Goal: Obtain resource: Download file/media

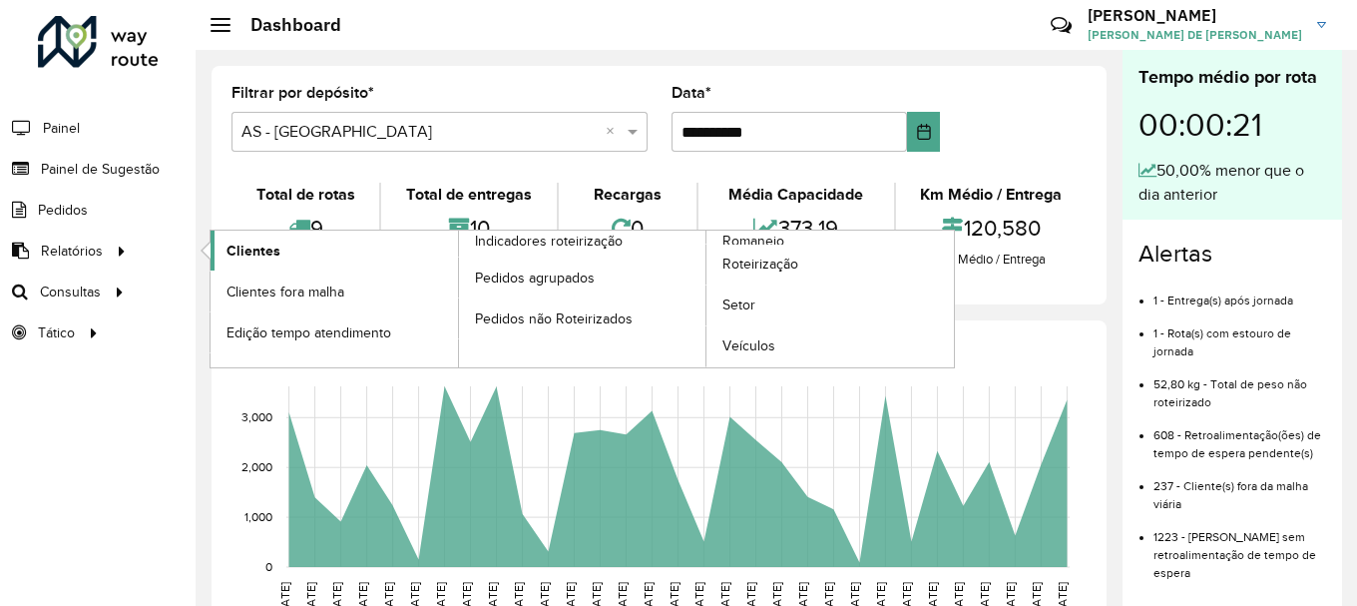
click at [228, 259] on span "Clientes" at bounding box center [254, 251] width 54 height 21
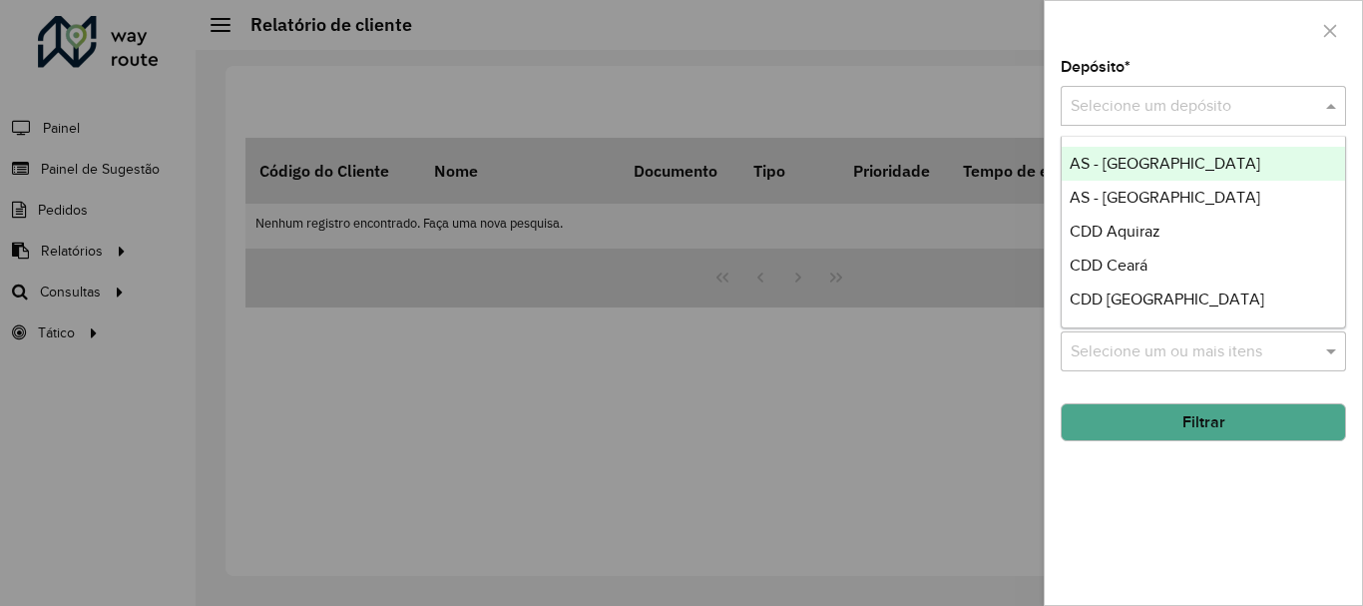
click at [1110, 106] on input "text" at bounding box center [1184, 107] width 226 height 24
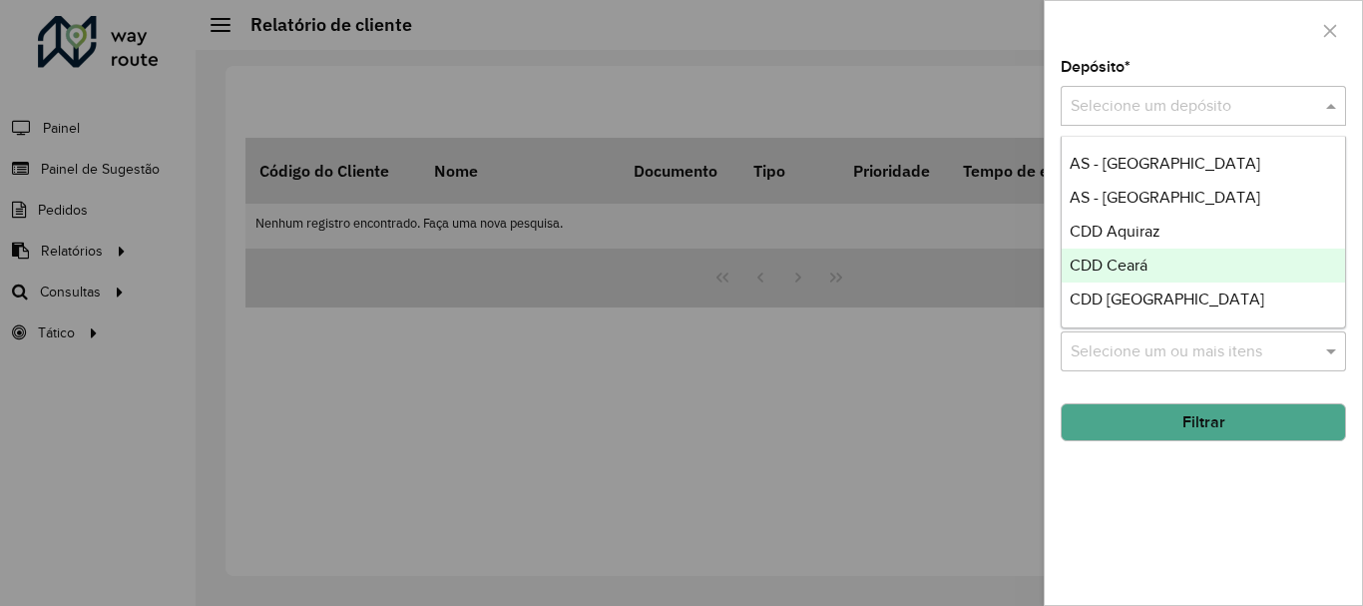
click at [1101, 263] on span "CDD Ceará" at bounding box center [1109, 264] width 78 height 17
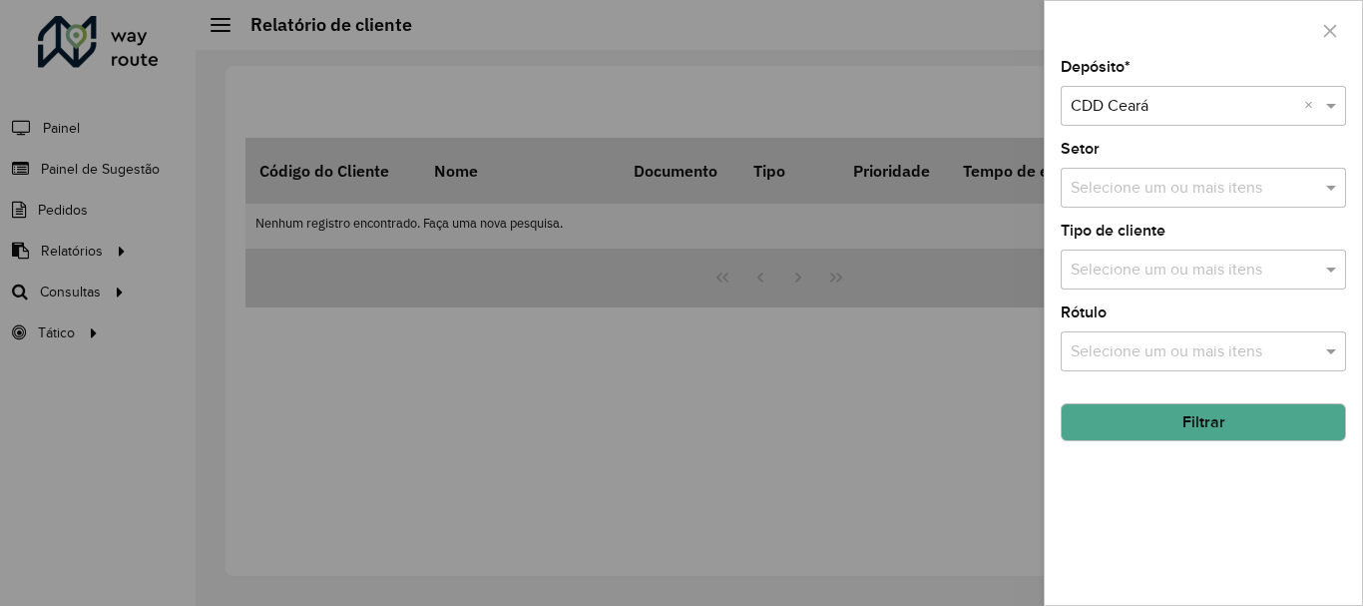
click at [1099, 199] on input "text" at bounding box center [1193, 189] width 255 height 24
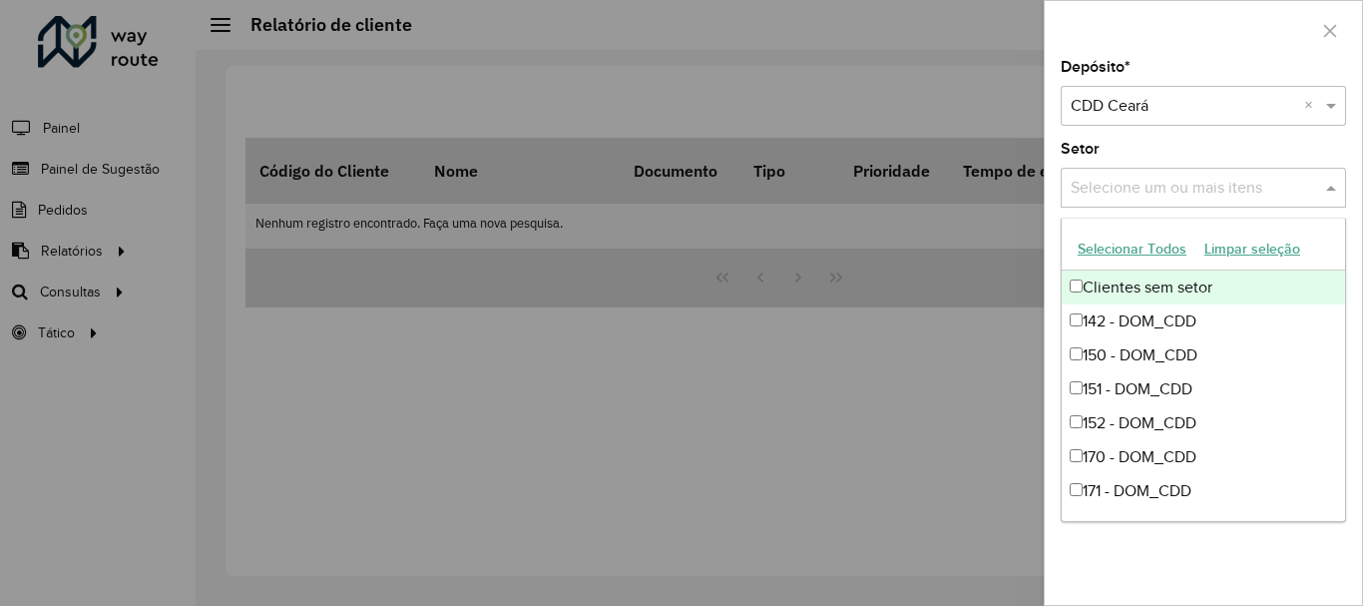
click at [1102, 196] on input "text" at bounding box center [1193, 189] width 255 height 24
click at [1300, 585] on div "Depósito * Selecione um depósito × CDD Ceará × Setor Selecione um ou mais itens…" at bounding box center [1203, 332] width 317 height 545
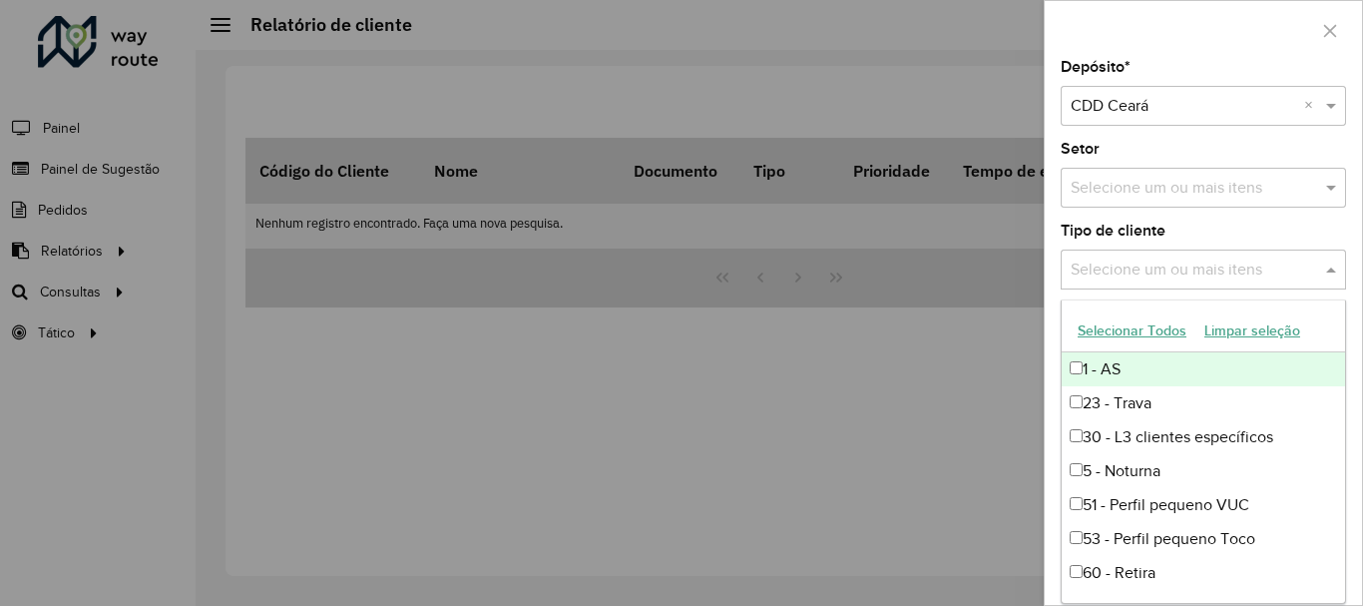
click at [1109, 278] on input "text" at bounding box center [1193, 270] width 255 height 24
click at [1158, 235] on label "Tipo de cliente" at bounding box center [1113, 231] width 105 height 24
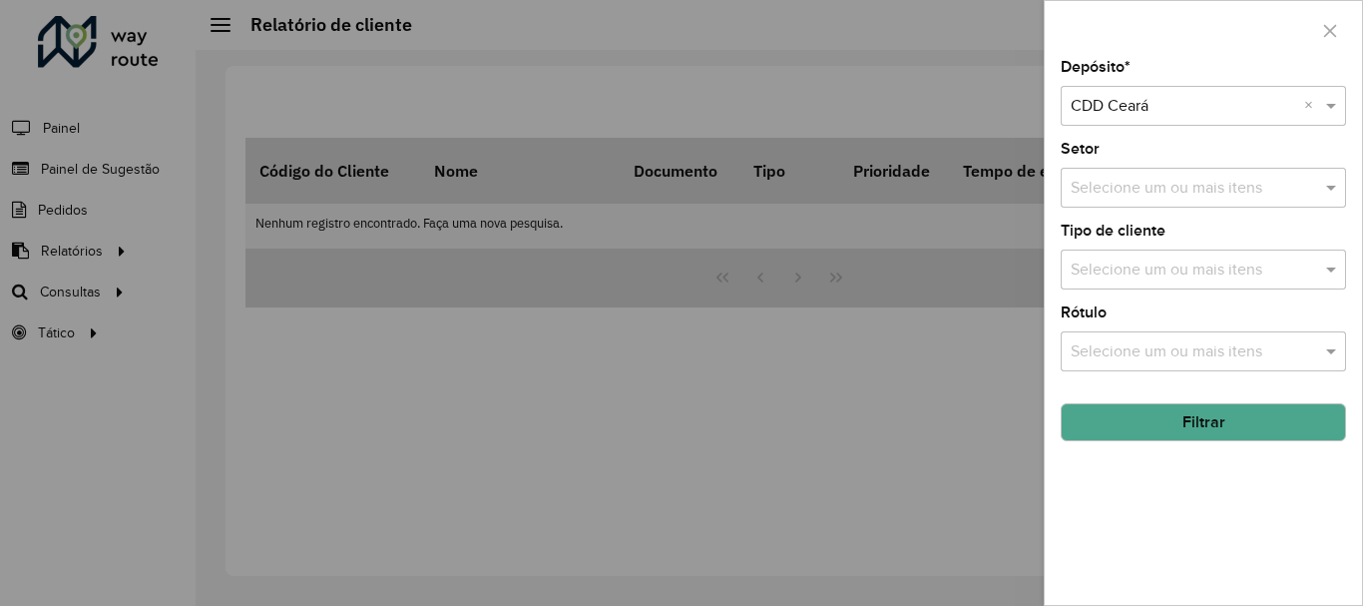
click at [1102, 343] on input "text" at bounding box center [1193, 352] width 255 height 24
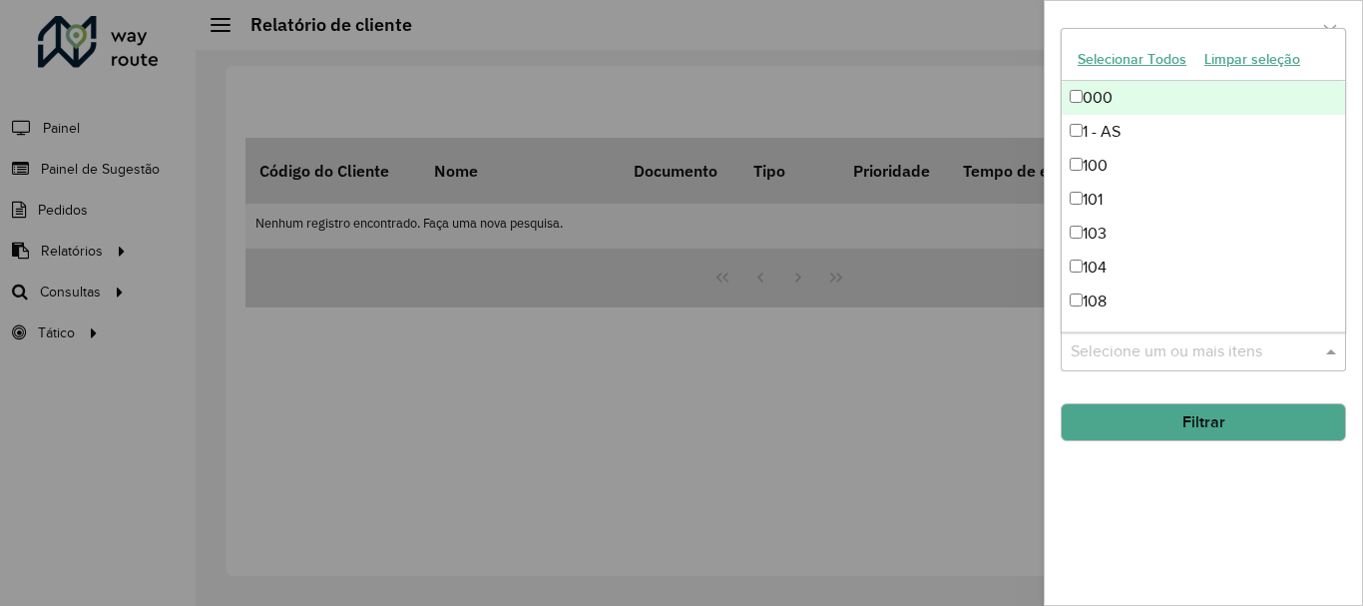
click at [1111, 445] on div "Depósito * Selecione um depósito × CDD Ceará × Setor Selecione um ou mais itens…" at bounding box center [1203, 332] width 317 height 545
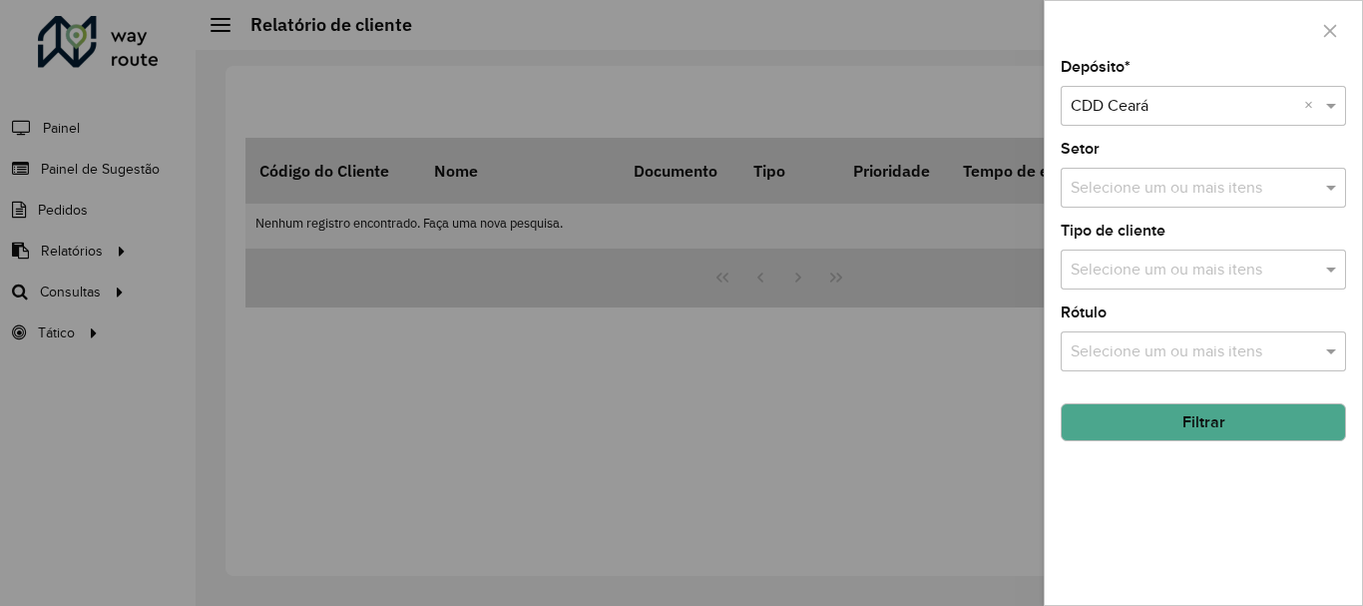
click at [1118, 432] on button "Filtrar" at bounding box center [1203, 422] width 285 height 38
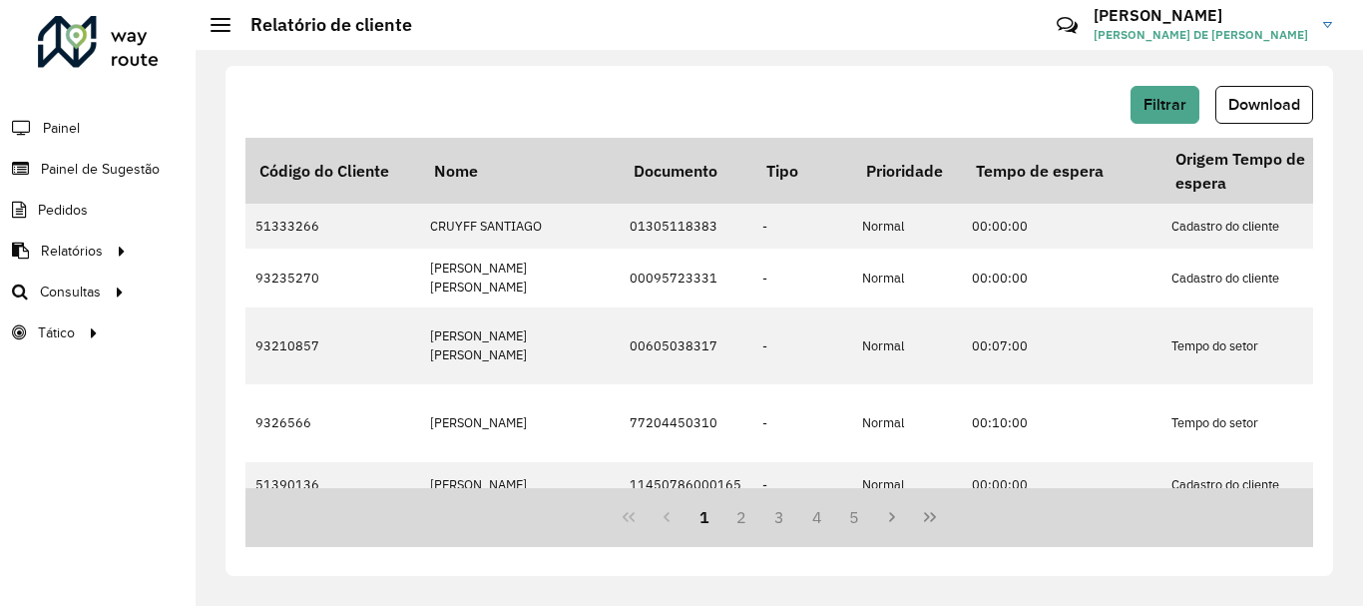
click at [701, 102] on div "Filtrar Download" at bounding box center [780, 105] width 1068 height 38
click at [1278, 118] on button "Download" at bounding box center [1265, 105] width 98 height 38
click at [1258, 101] on span "Download" at bounding box center [1265, 104] width 72 height 17
